Goal: Task Accomplishment & Management: Use online tool/utility

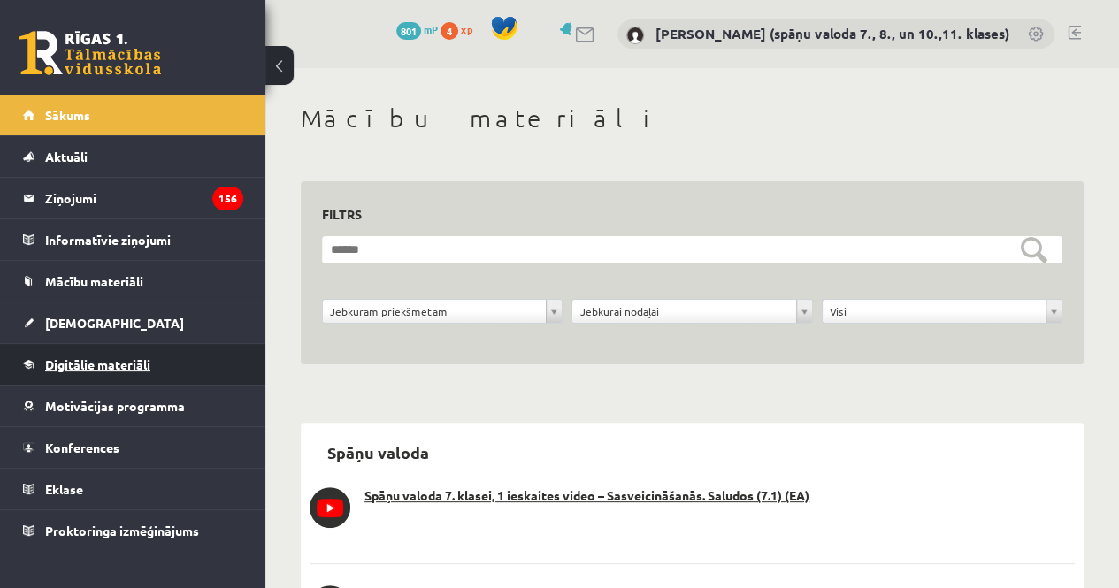
click at [82, 365] on span "Digitālie materiāli" at bounding box center [97, 364] width 105 height 16
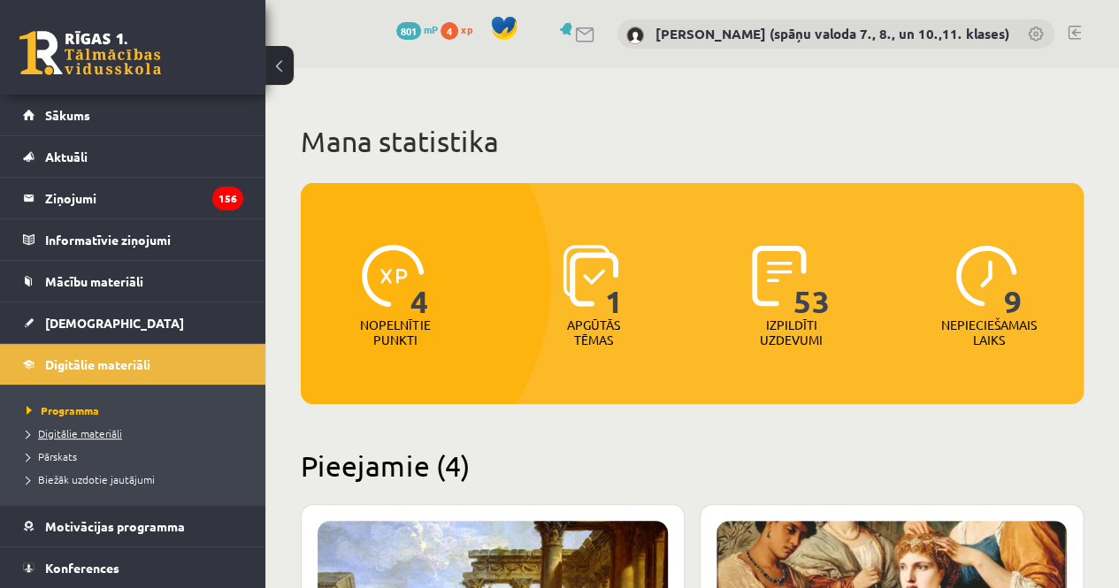
click at [87, 434] on span "Digitālie materiāli" at bounding box center [75, 433] width 96 height 14
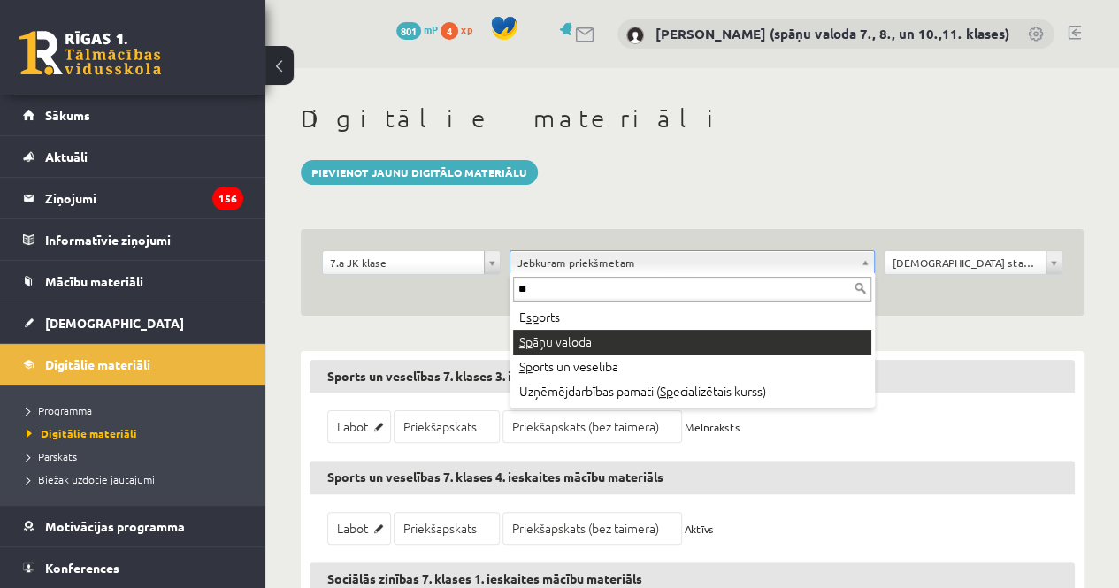
type input "**"
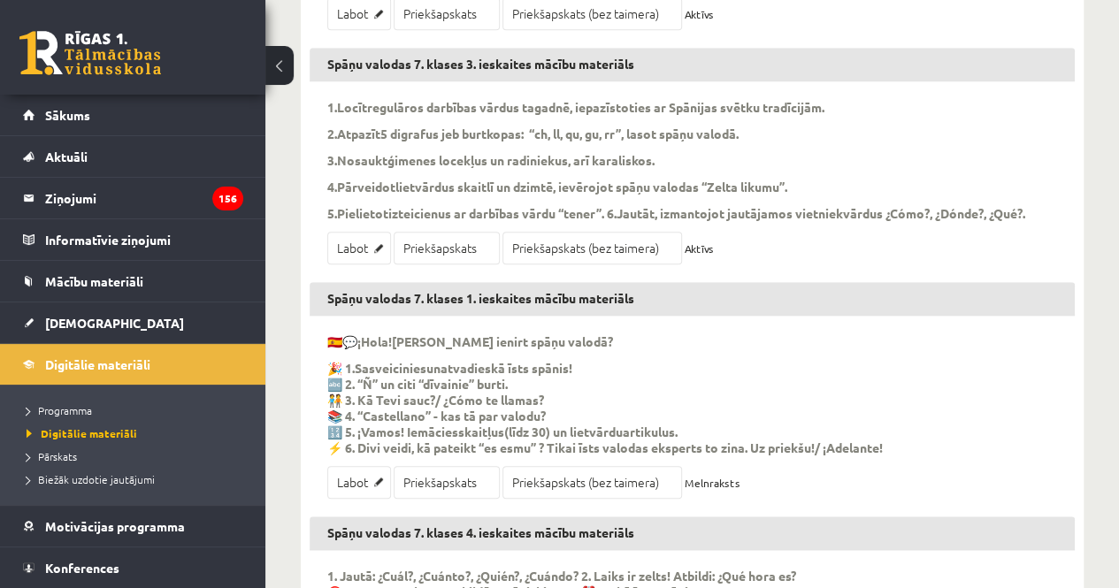
scroll to position [619, 0]
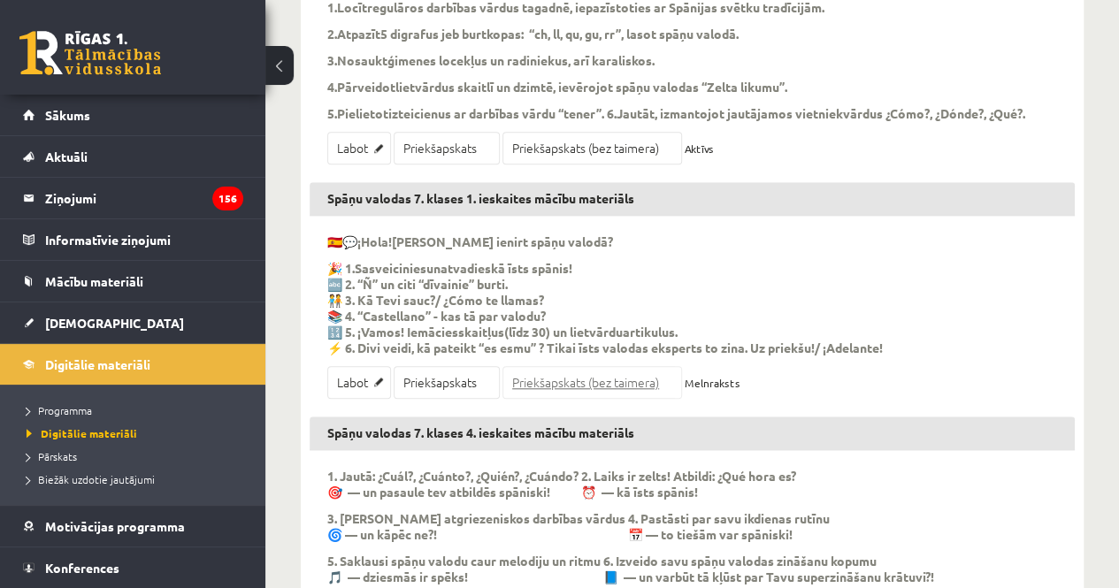
click at [623, 399] on link "Priekšapskats (bez taimera)" at bounding box center [592, 382] width 180 height 33
click at [444, 399] on link "Priekšapskats" at bounding box center [447, 382] width 106 height 33
click at [356, 399] on link "Labot" at bounding box center [359, 382] width 64 height 33
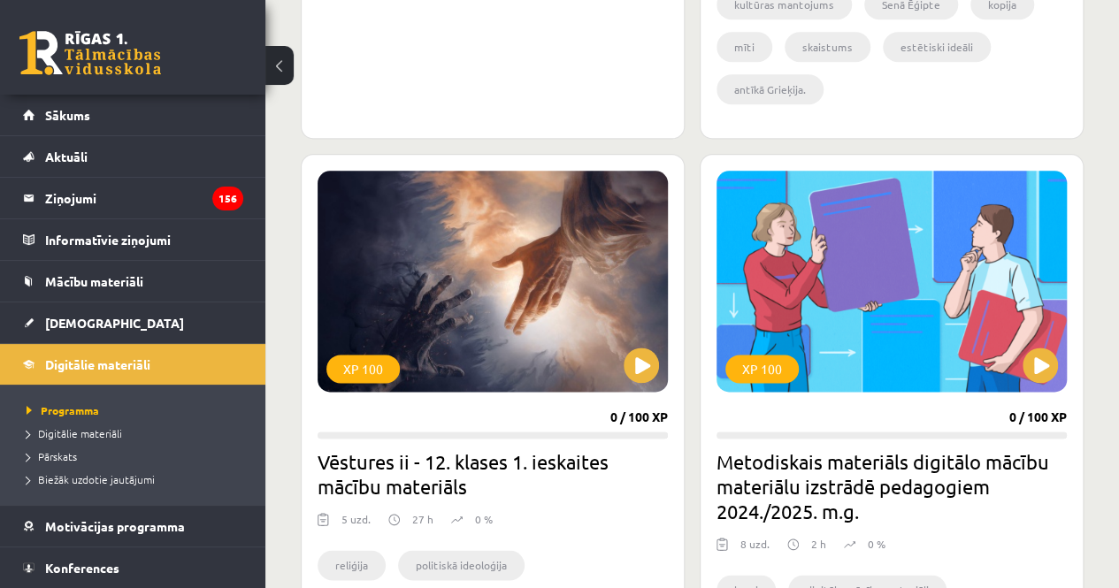
scroll to position [817, 0]
